Goal: Task Accomplishment & Management: Manage account settings

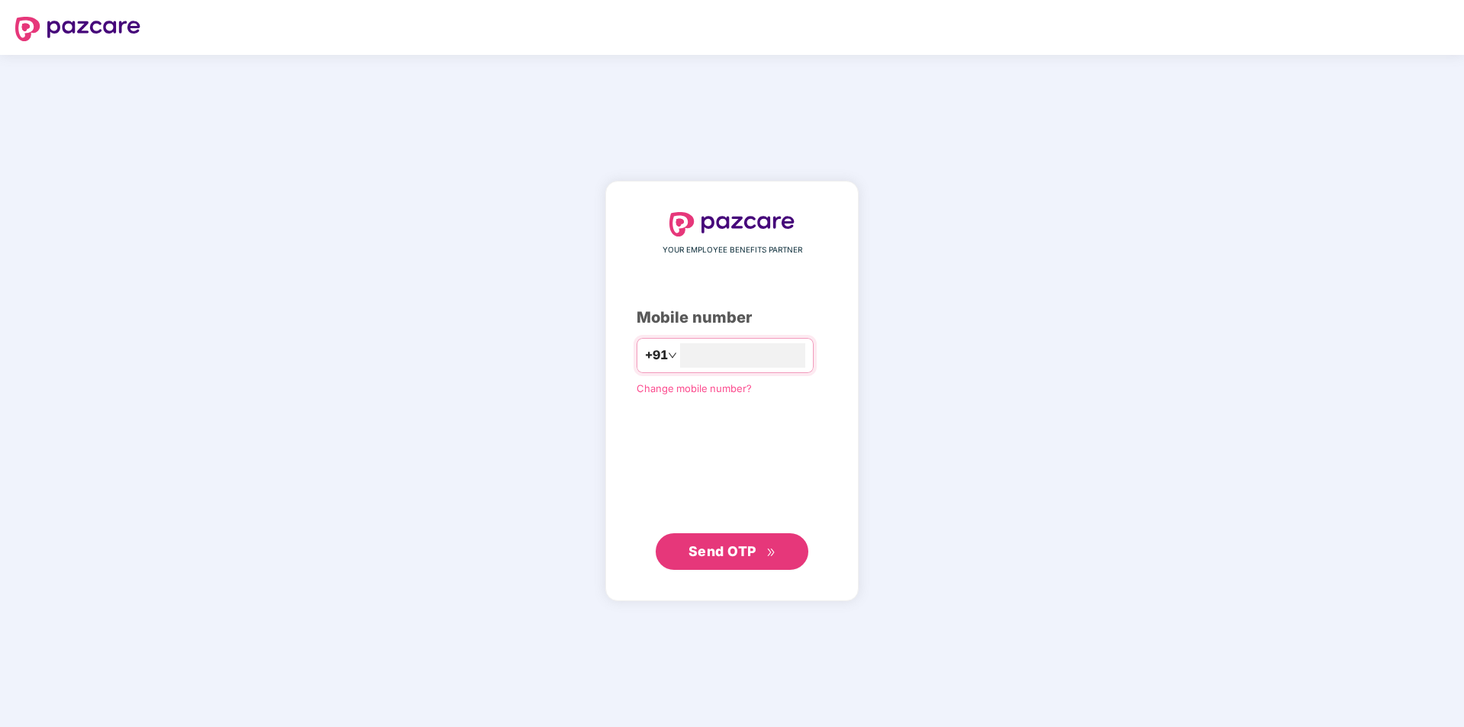
type input "**********"
click at [737, 551] on span "Send OTP" at bounding box center [722, 551] width 68 height 16
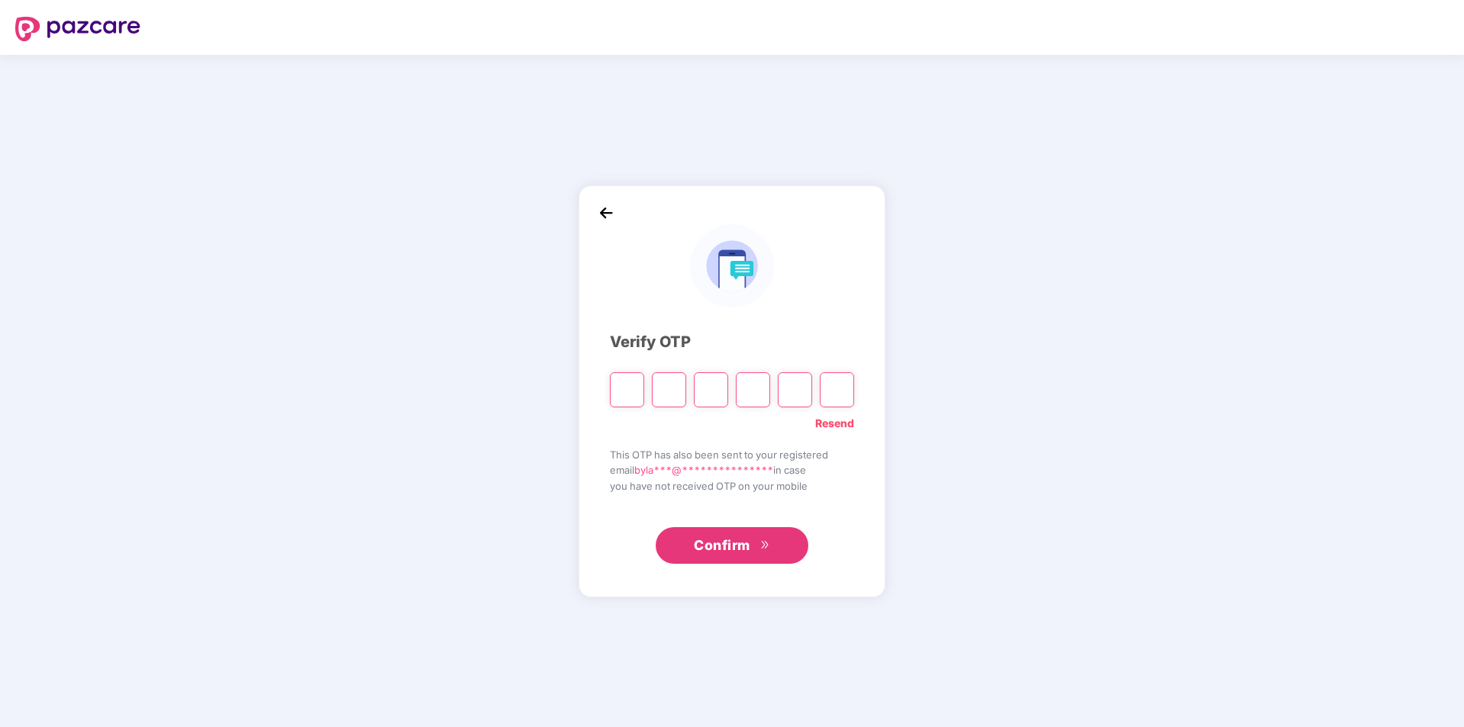
type input "*"
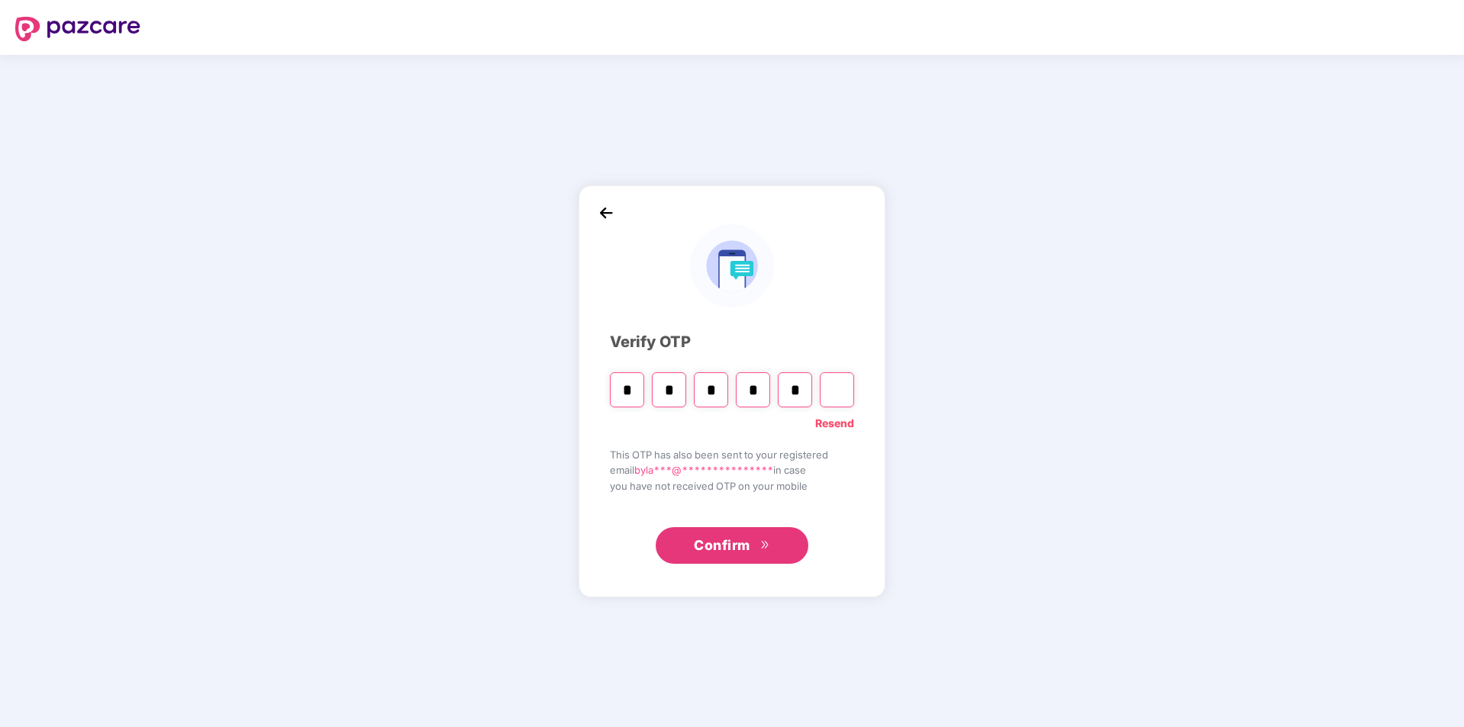
type input "*"
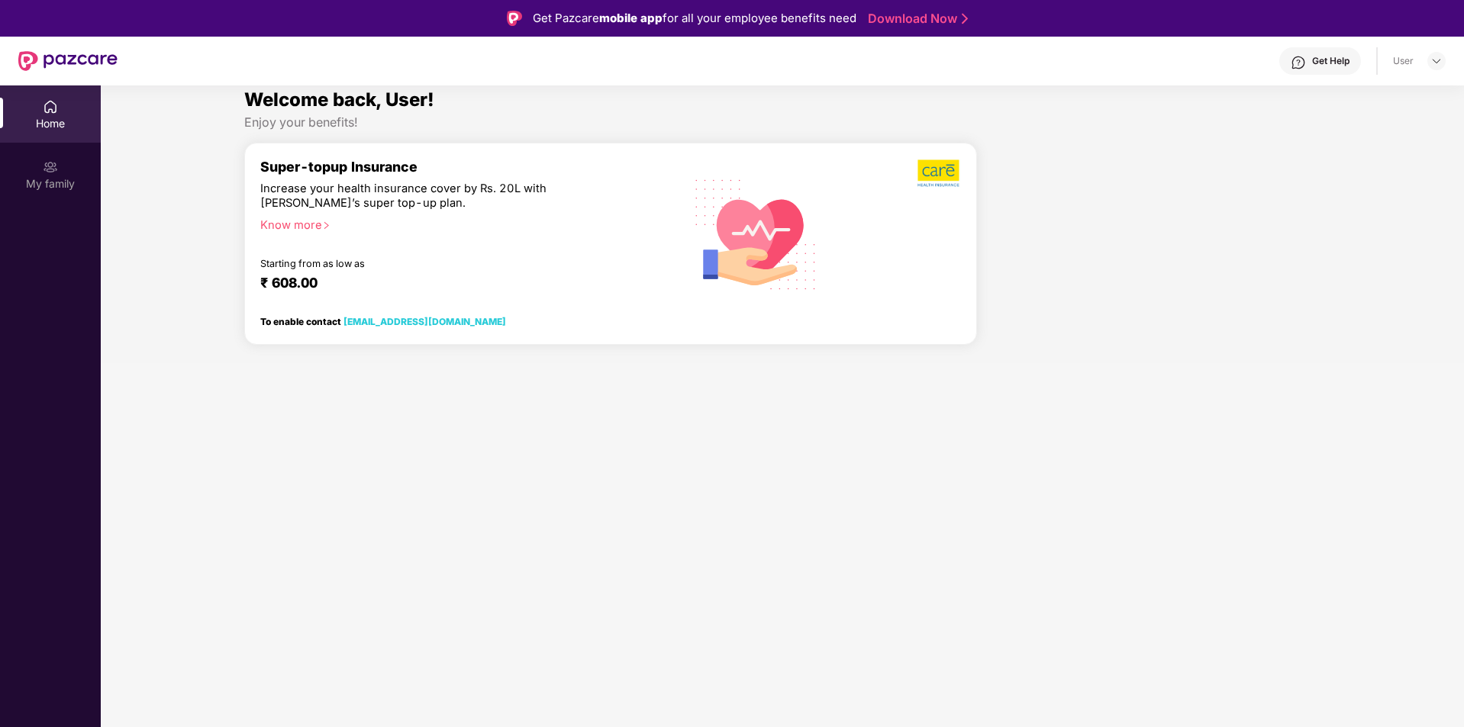
click at [737, 549] on section "Welcome back, User! Enjoy your benefits! Super-topup Insurance Increase your he…" at bounding box center [782, 448] width 1363 height 727
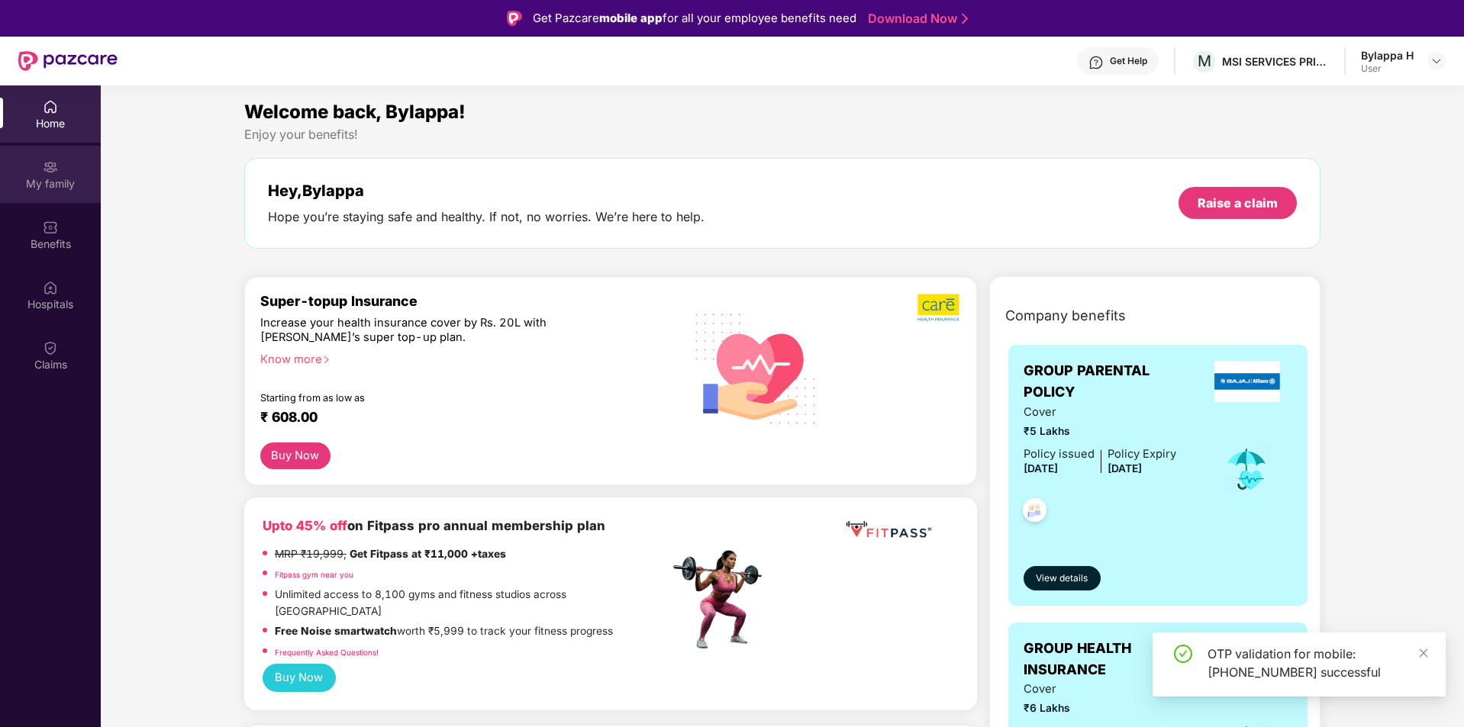
click at [52, 166] on img at bounding box center [50, 166] width 15 height 15
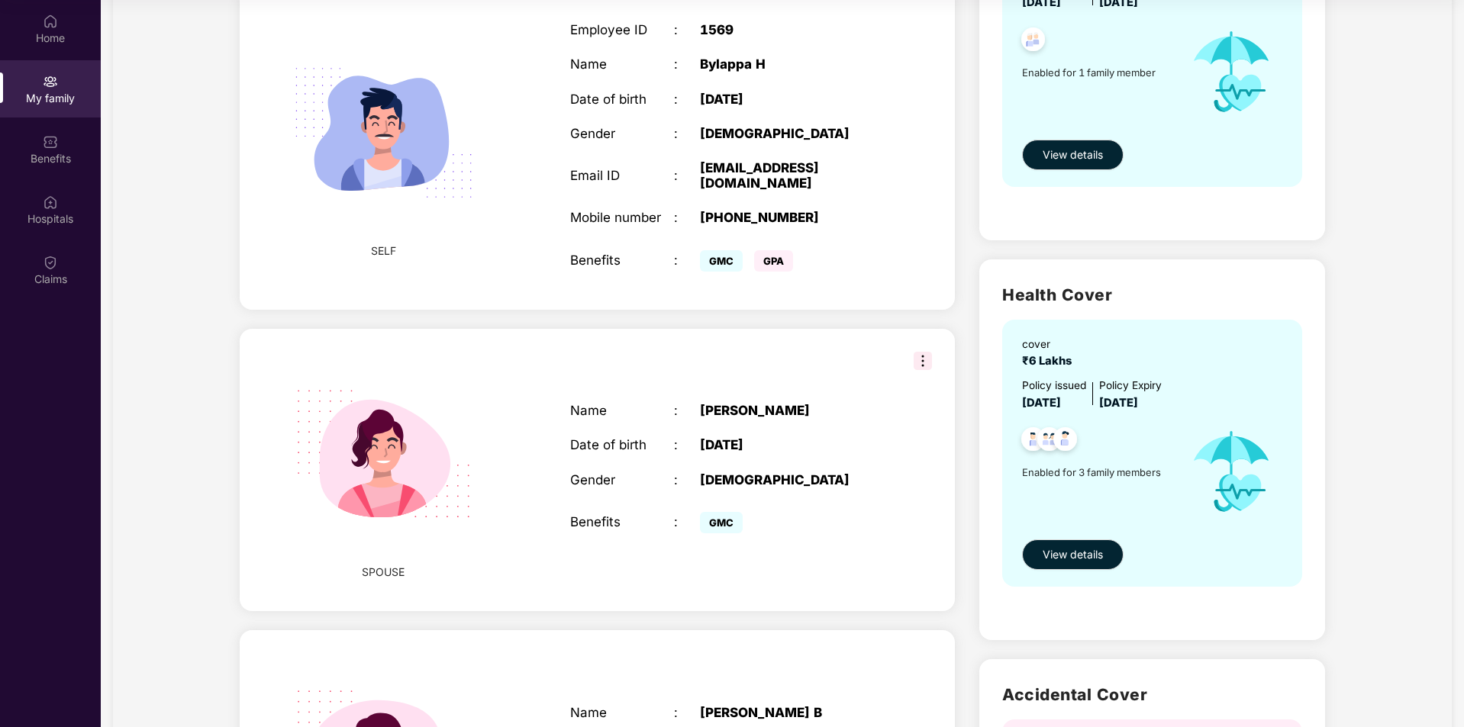
scroll to position [401, 0]
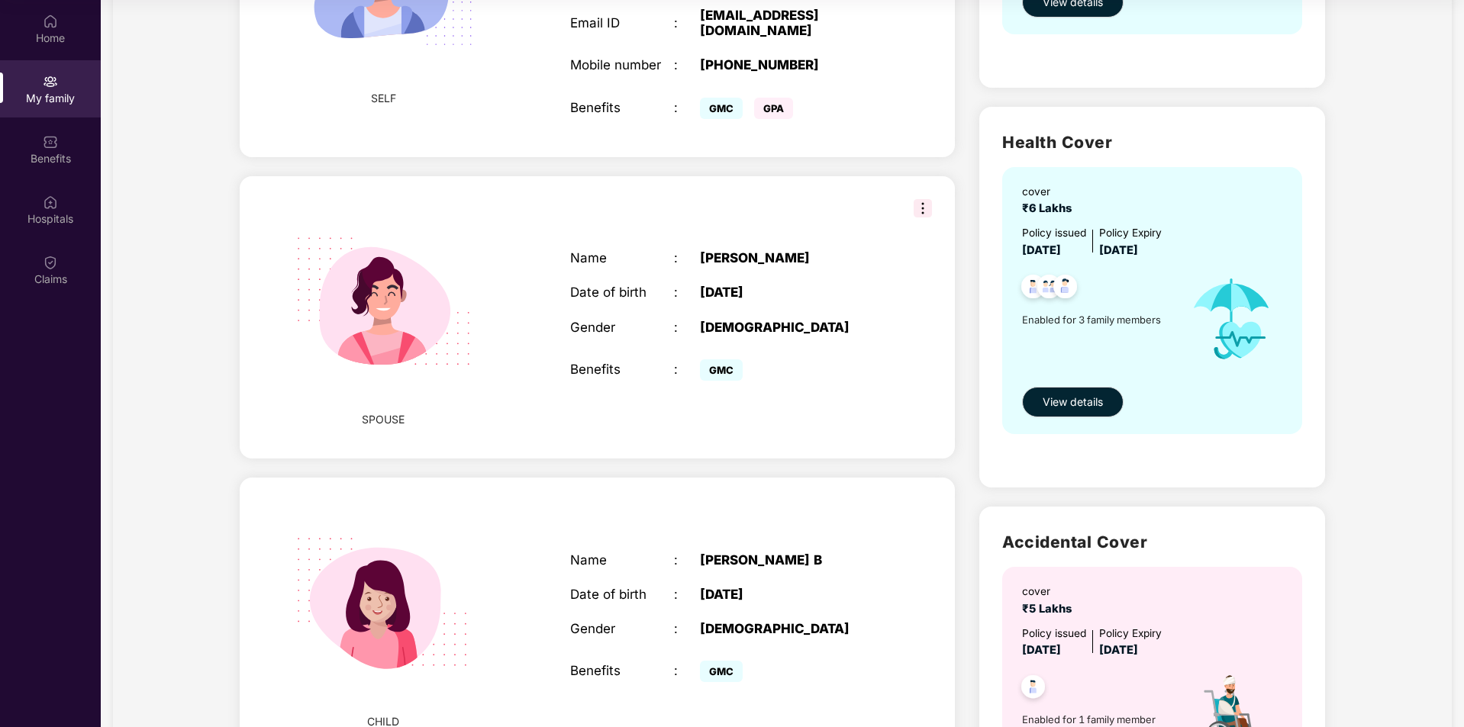
click at [921, 199] on img at bounding box center [922, 208] width 18 height 18
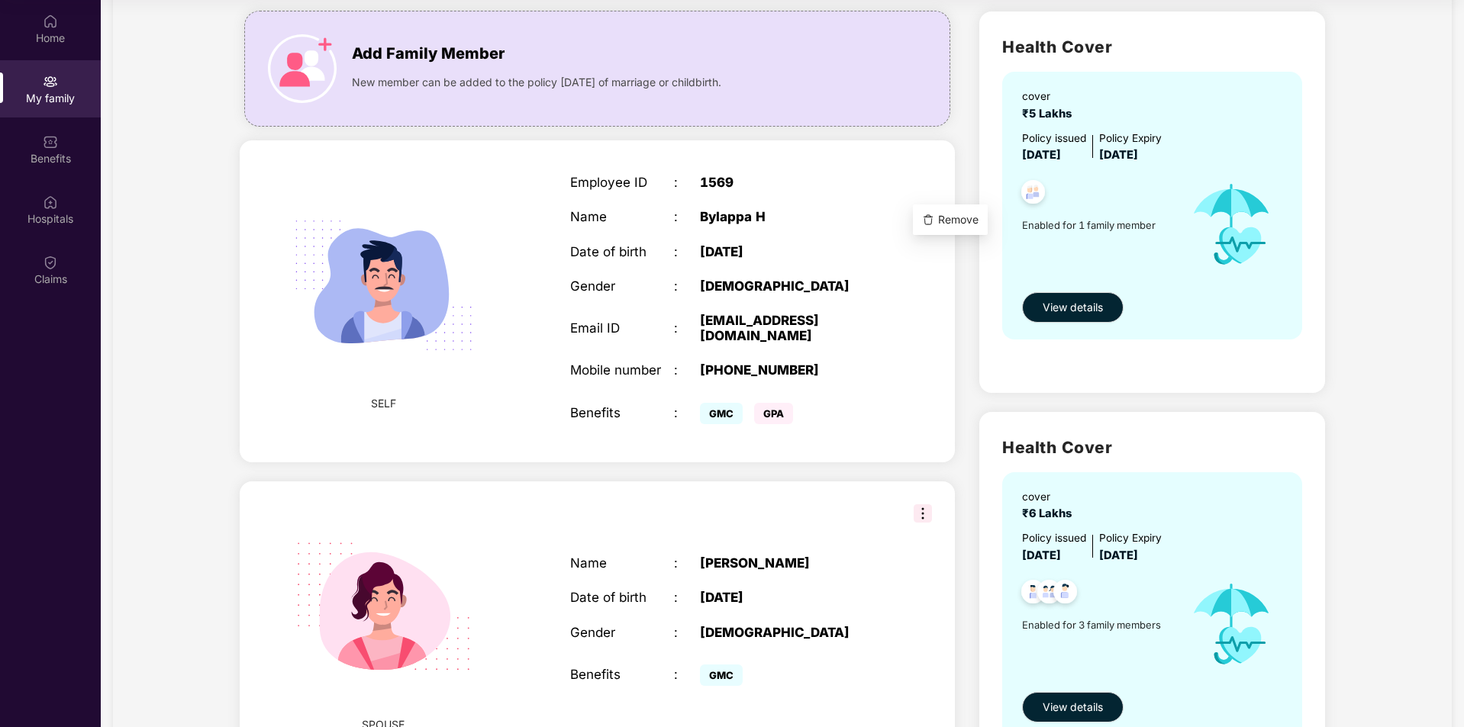
click at [127, 340] on div "My family Add Family Member New member can be added to the policy [DATE] of mar…" at bounding box center [782, 666] width 1338 height 1477
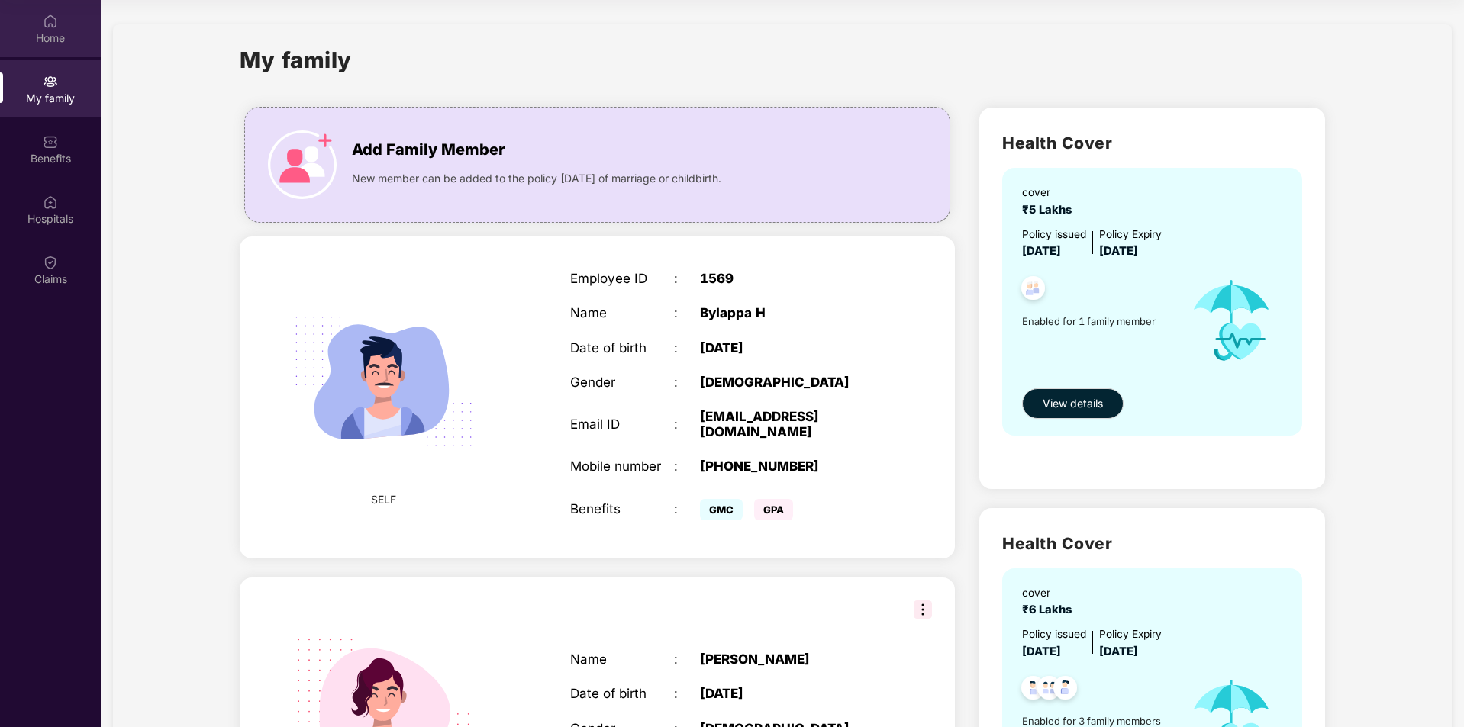
click at [55, 29] on div "Home" at bounding box center [50, 28] width 101 height 57
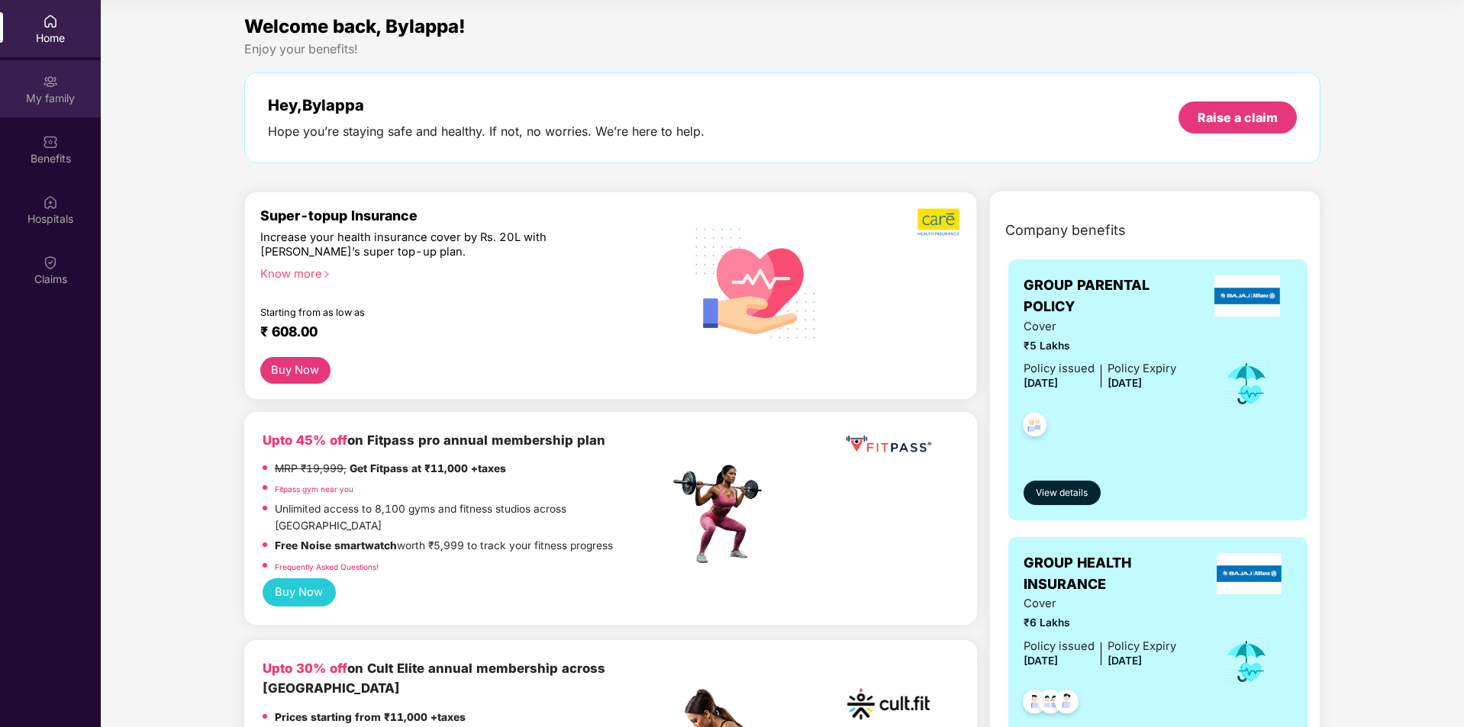
click at [51, 83] on img at bounding box center [50, 81] width 15 height 15
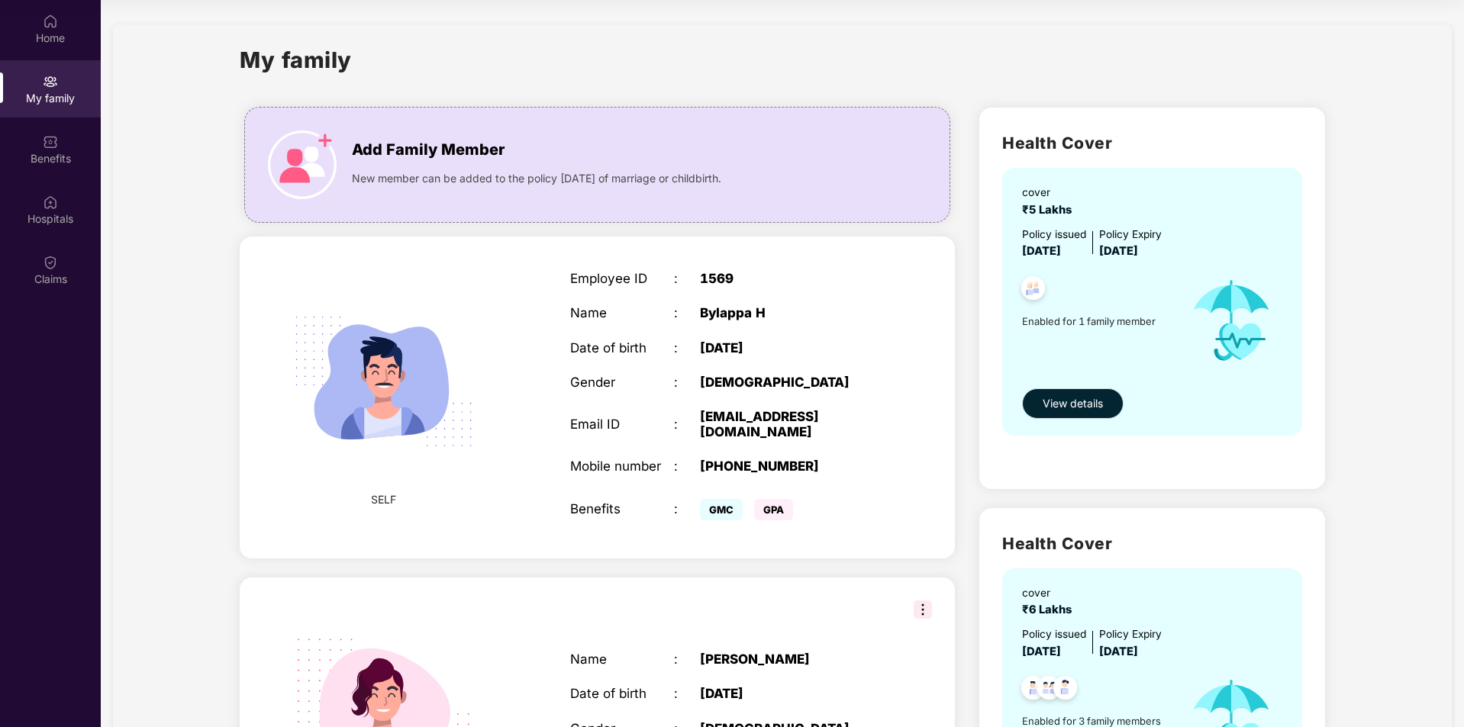
click at [1074, 410] on span "View details" at bounding box center [1072, 403] width 60 height 17
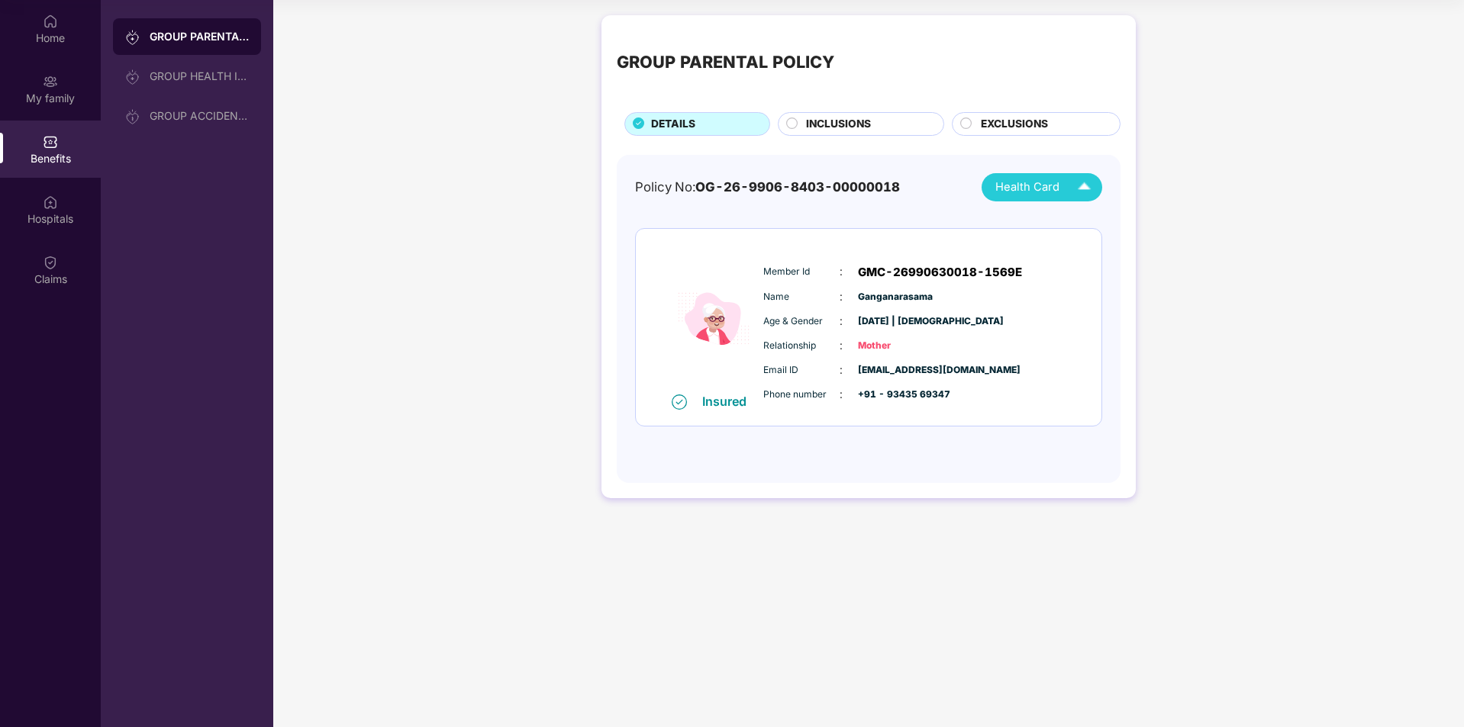
click at [1085, 195] on img at bounding box center [1084, 187] width 27 height 27
click at [1052, 219] on div "Ganganarasama" at bounding box center [1041, 222] width 101 height 17
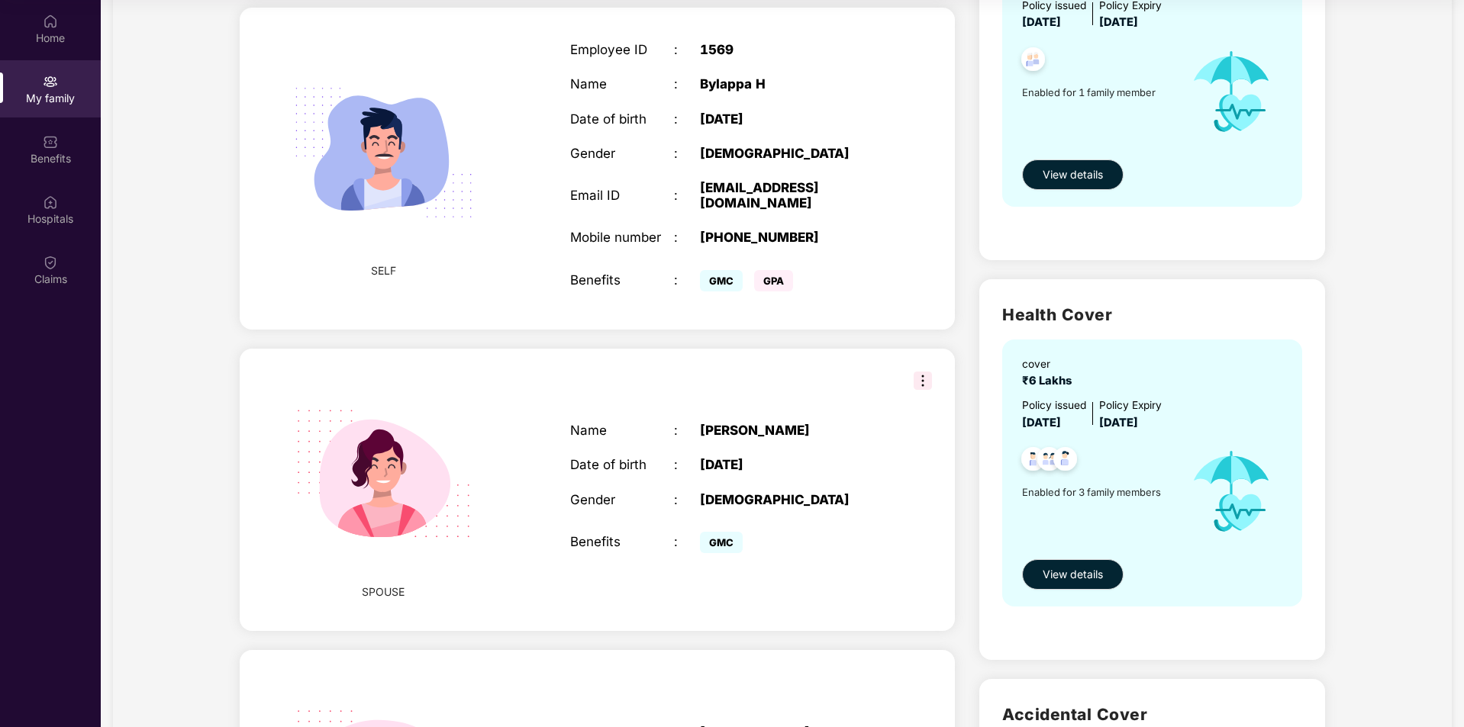
scroll to position [305, 0]
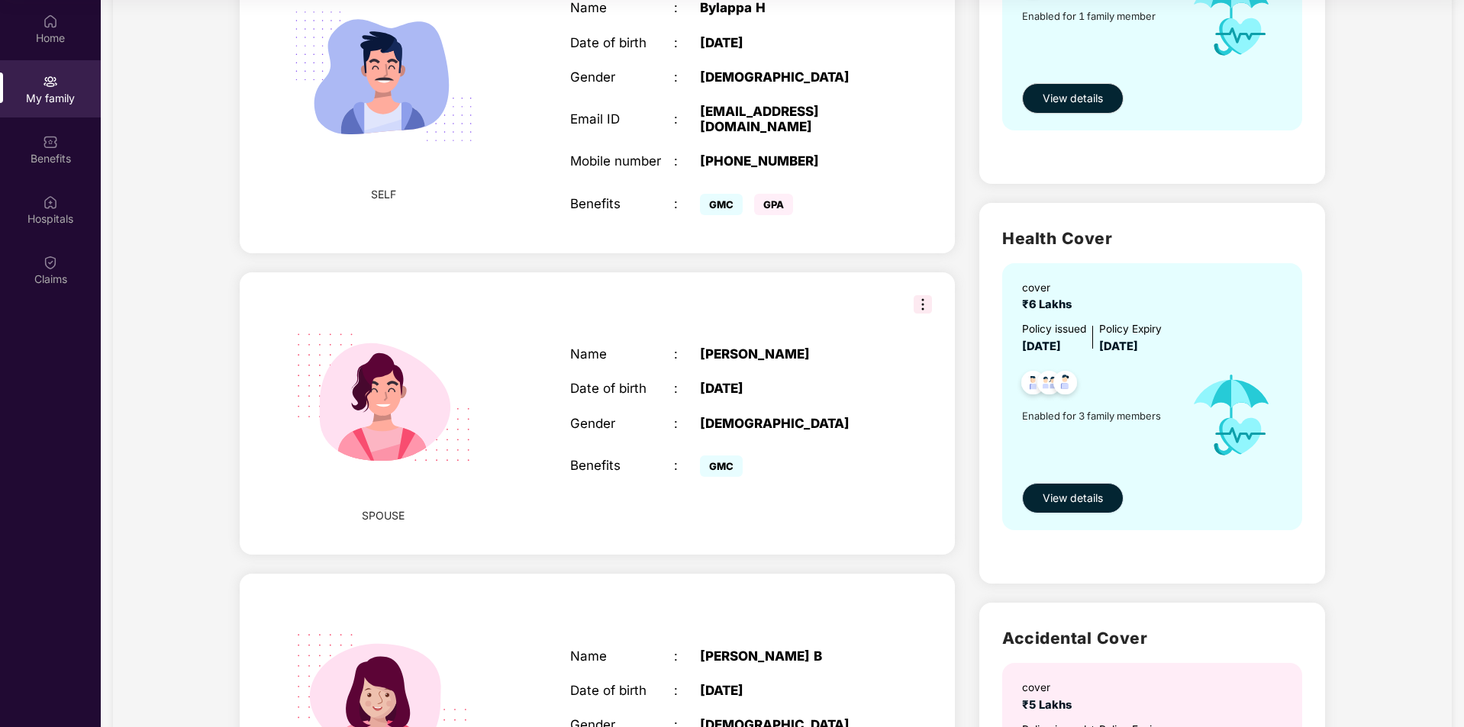
click at [1103, 493] on button "View details" at bounding box center [1072, 498] width 101 height 31
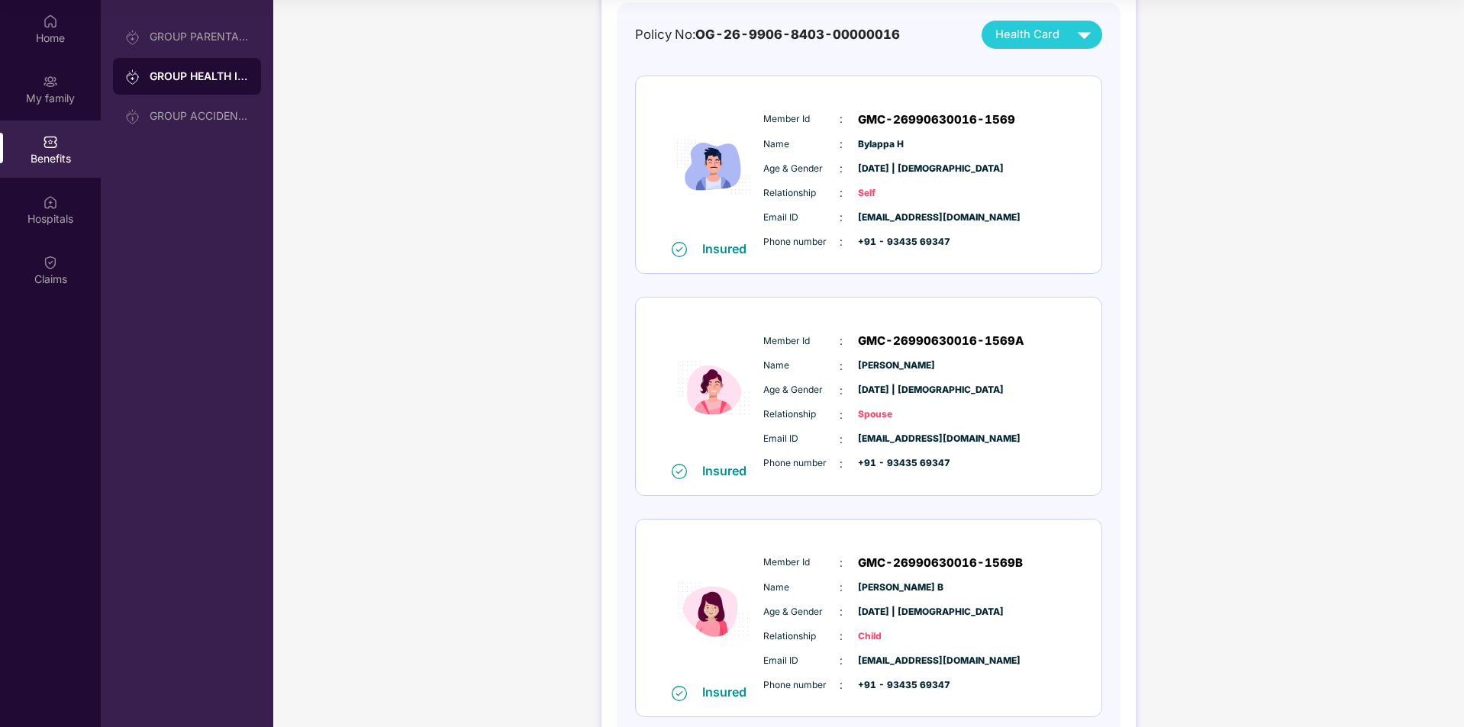
scroll to position [0, 0]
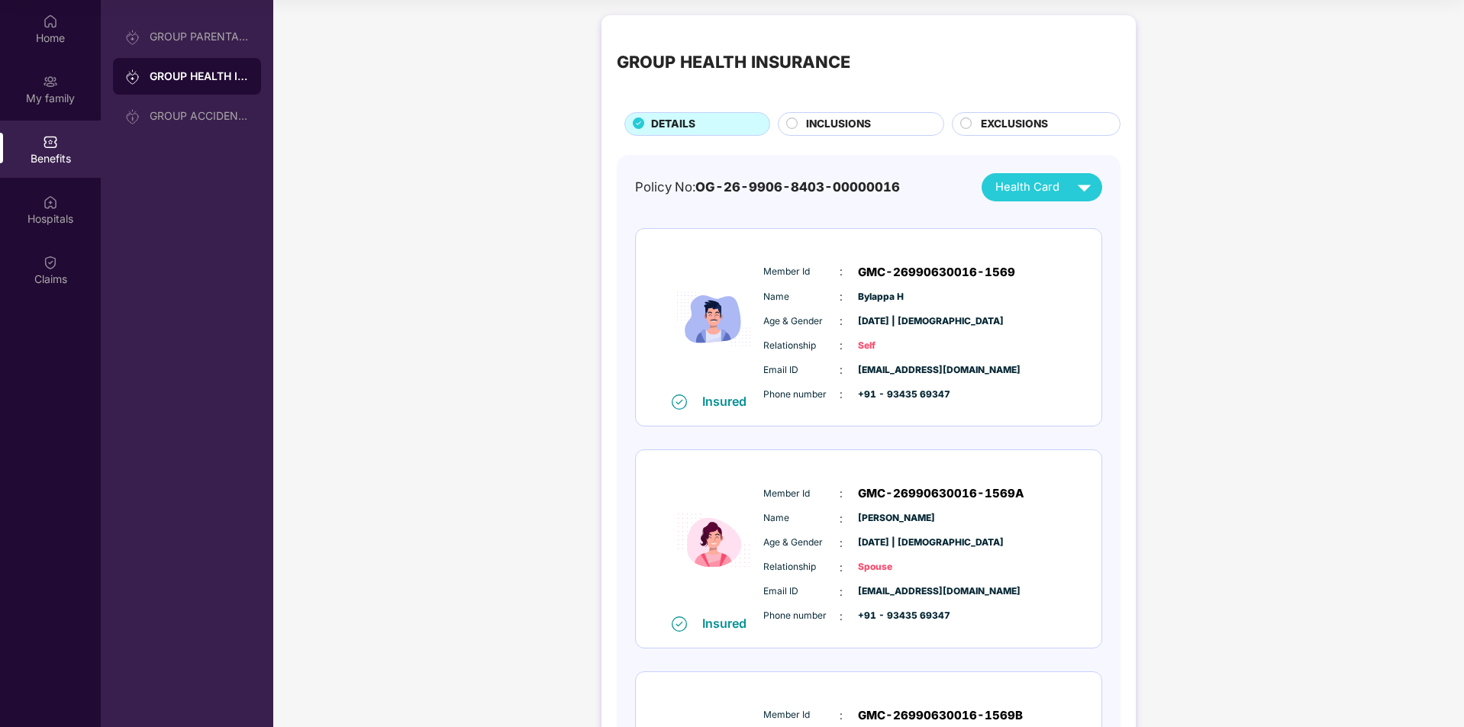
click at [1084, 188] on img at bounding box center [1084, 187] width 27 height 27
click at [1081, 192] on img at bounding box center [1084, 187] width 27 height 27
click at [1088, 223] on img at bounding box center [1093, 222] width 11 height 11
click at [1074, 185] on img at bounding box center [1084, 187] width 27 height 27
click at [1088, 251] on img at bounding box center [1093, 252] width 11 height 11
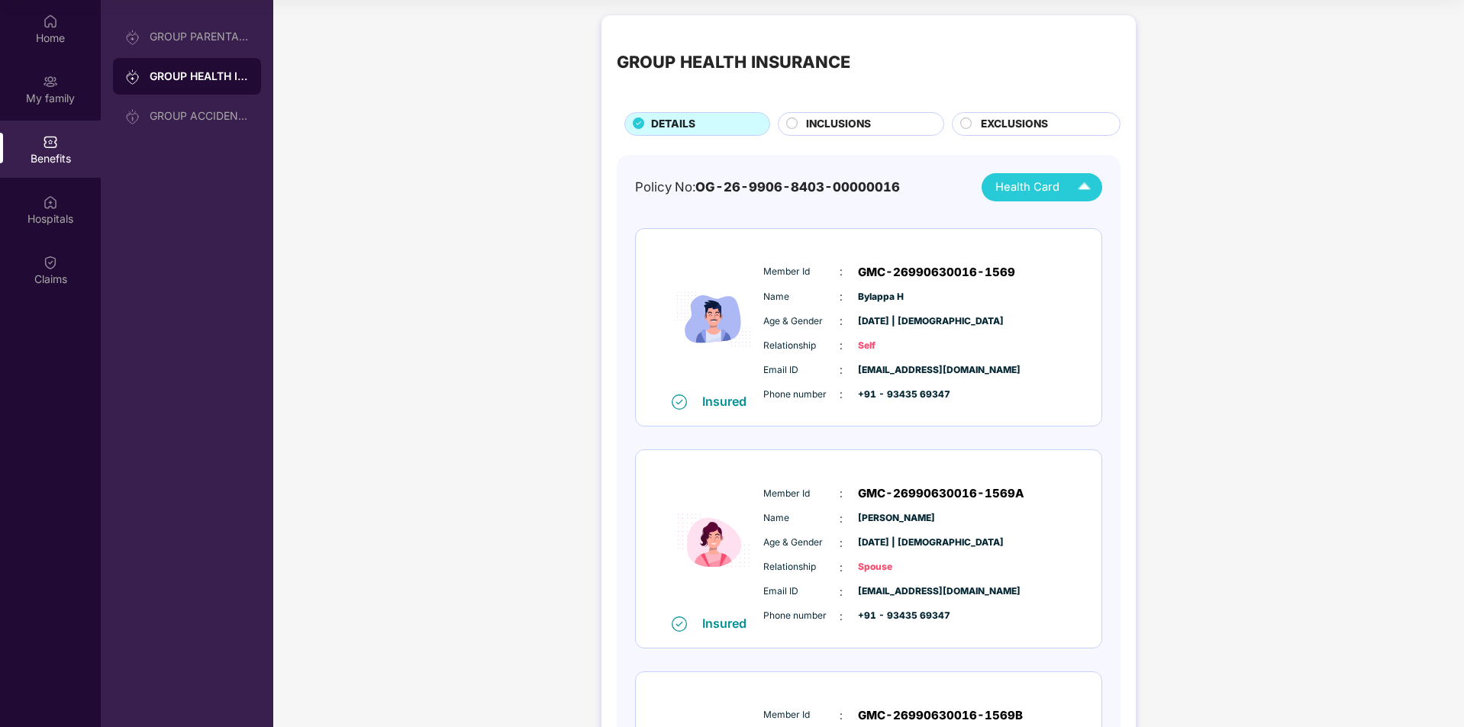
click at [1085, 185] on img at bounding box center [1084, 187] width 27 height 27
click at [1088, 285] on img at bounding box center [1093, 283] width 11 height 11
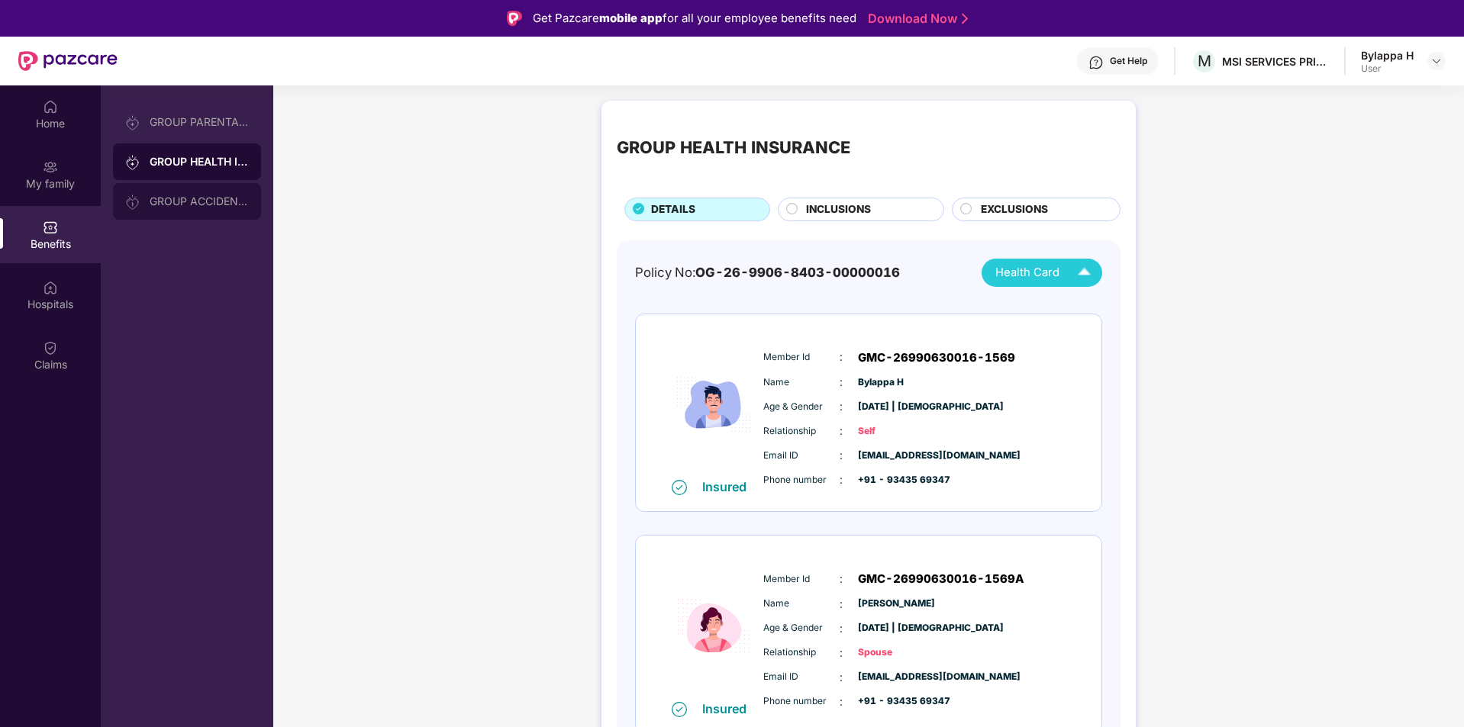
click at [199, 193] on div "GROUP ACCIDENTAL INSURANCE" at bounding box center [187, 201] width 148 height 37
